Goal: Find specific page/section: Find specific page/section

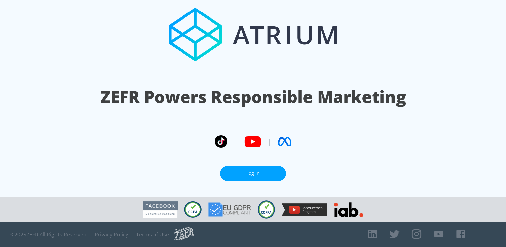
click at [255, 178] on link "Log In" at bounding box center [253, 173] width 66 height 15
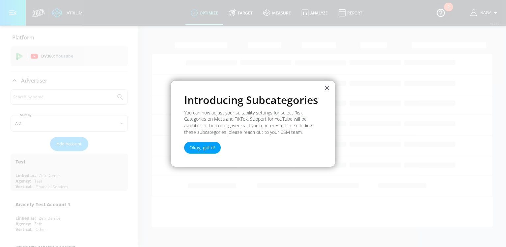
click at [210, 148] on button "Okay, got it!" at bounding box center [202, 148] width 37 height 12
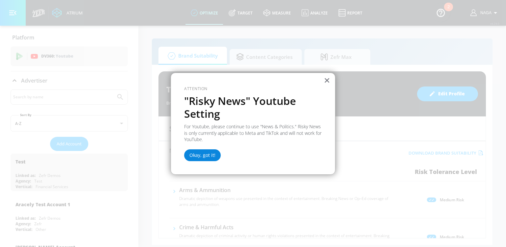
click at [204, 156] on button "Okay, got it!" at bounding box center [202, 156] width 37 height 12
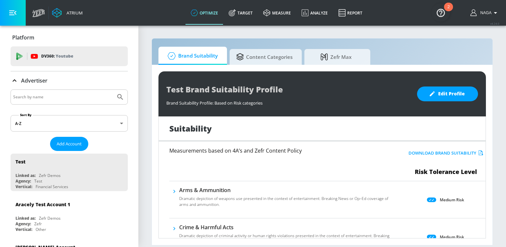
click at [56, 98] on input "Search by name" at bounding box center [63, 97] width 100 height 9
paste input "head-shoulders-es"
type input "head-shoulders-es"
click at [123, 97] on icon "Submit Search" at bounding box center [120, 97] width 8 height 8
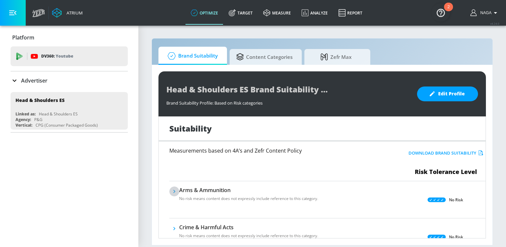
click at [176, 191] on icon "button" at bounding box center [174, 191] width 7 height 7
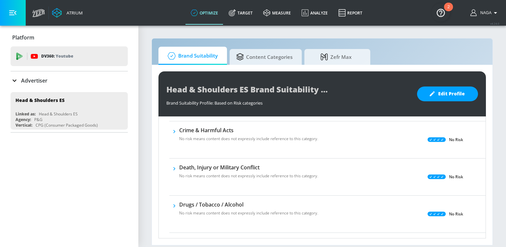
scroll to position [369, 0]
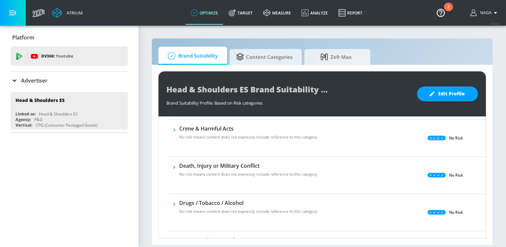
click at [175, 168] on icon "button" at bounding box center [174, 167] width 7 height 7
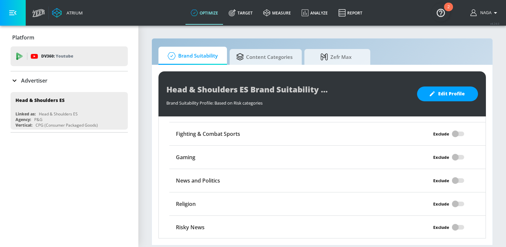
scroll to position [1107, 0]
